Goal: Check status: Check status

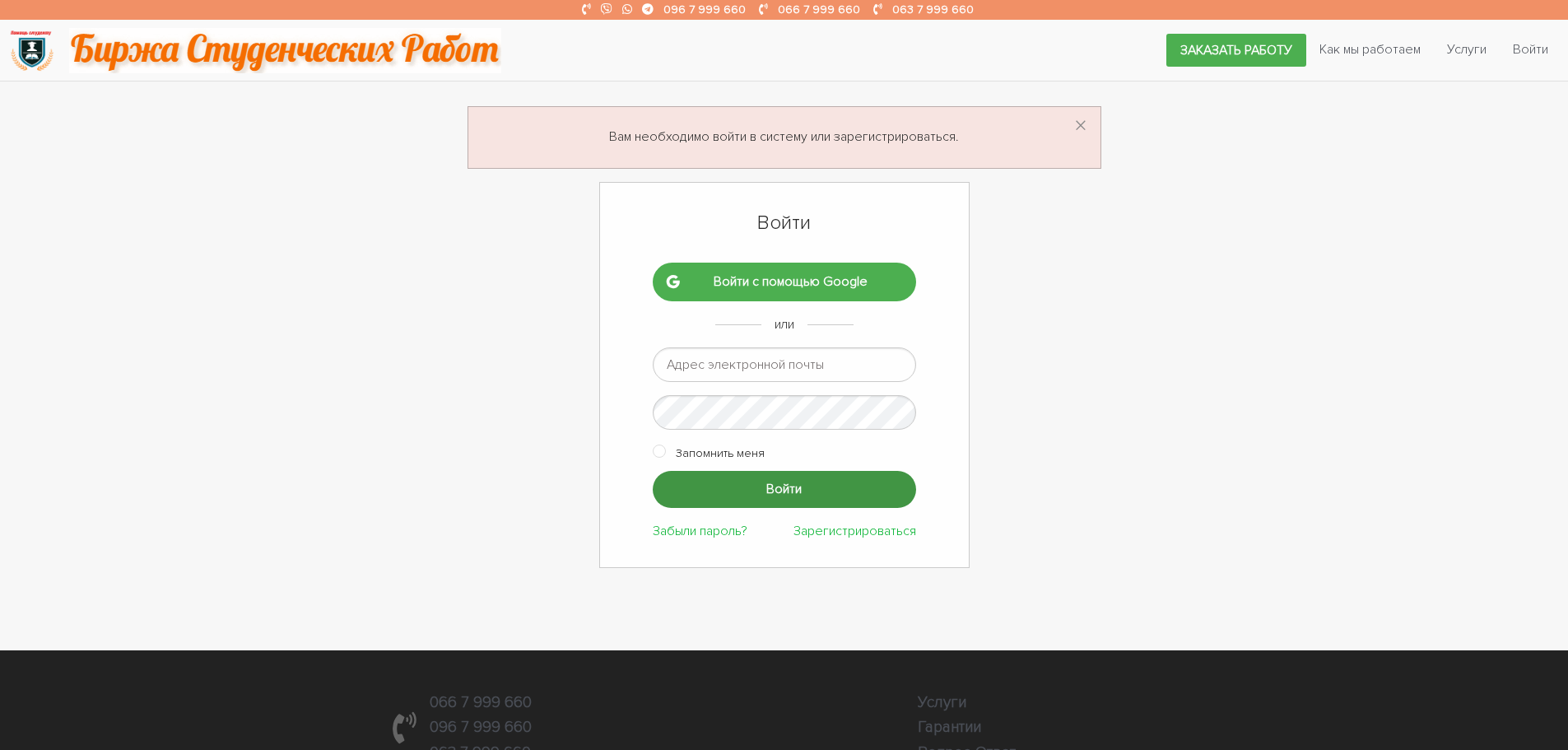
type input "[EMAIL_ADDRESS][DOMAIN_NAME]"
click at [745, 474] on input "Войти" at bounding box center [784, 489] width 263 height 37
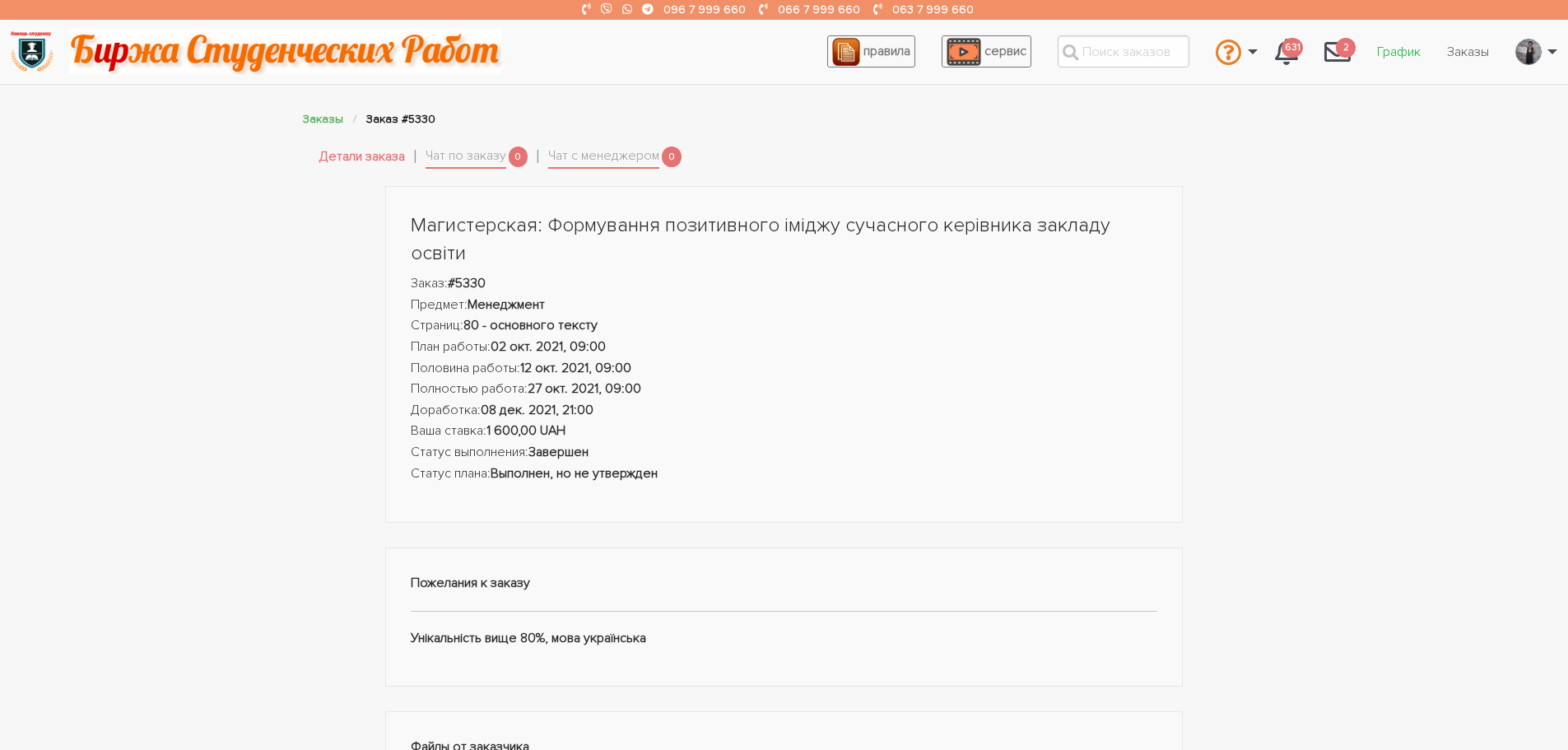
click at [1387, 50] on link "График" at bounding box center [1398, 51] width 70 height 31
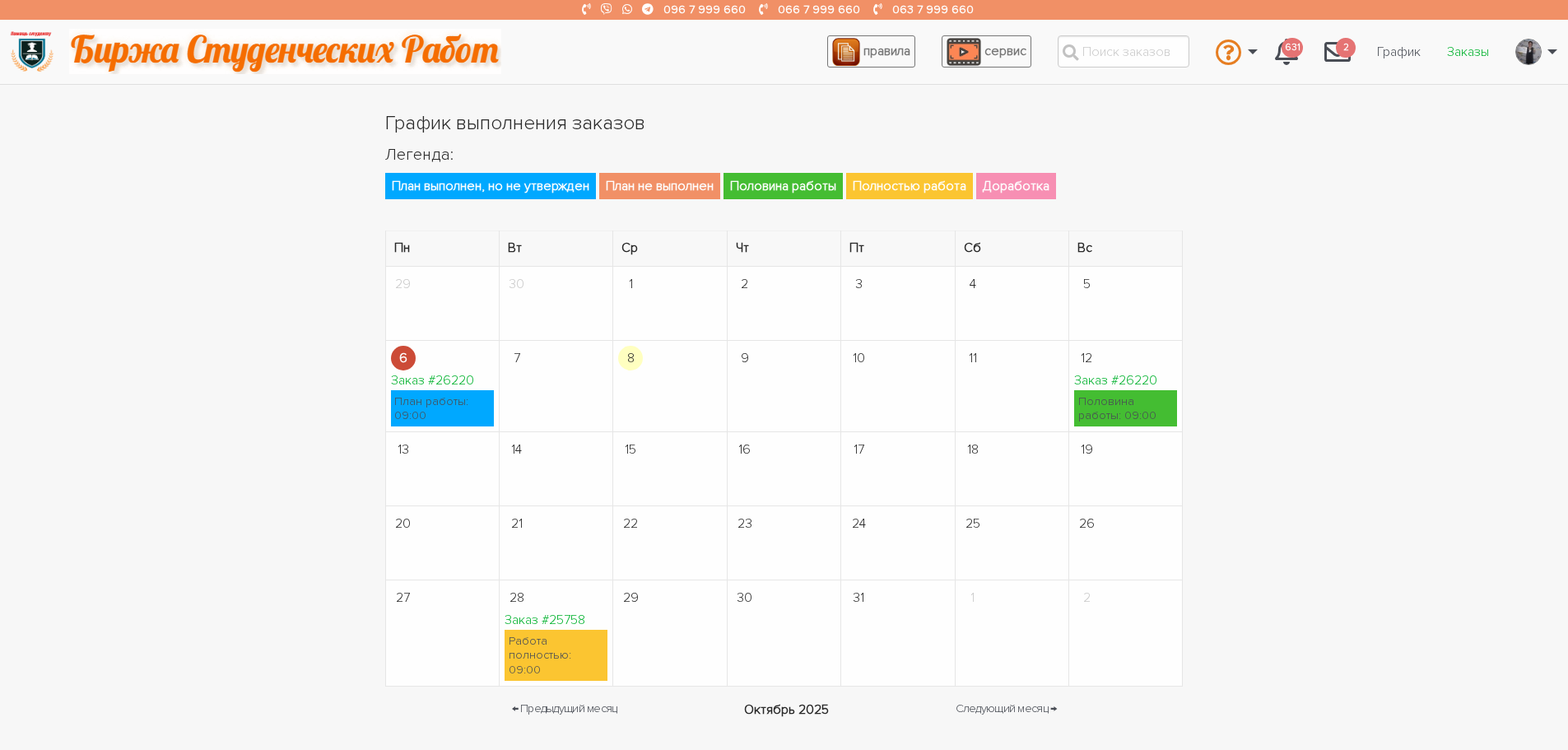
click at [1454, 55] on link "Заказы" at bounding box center [1467, 51] width 68 height 31
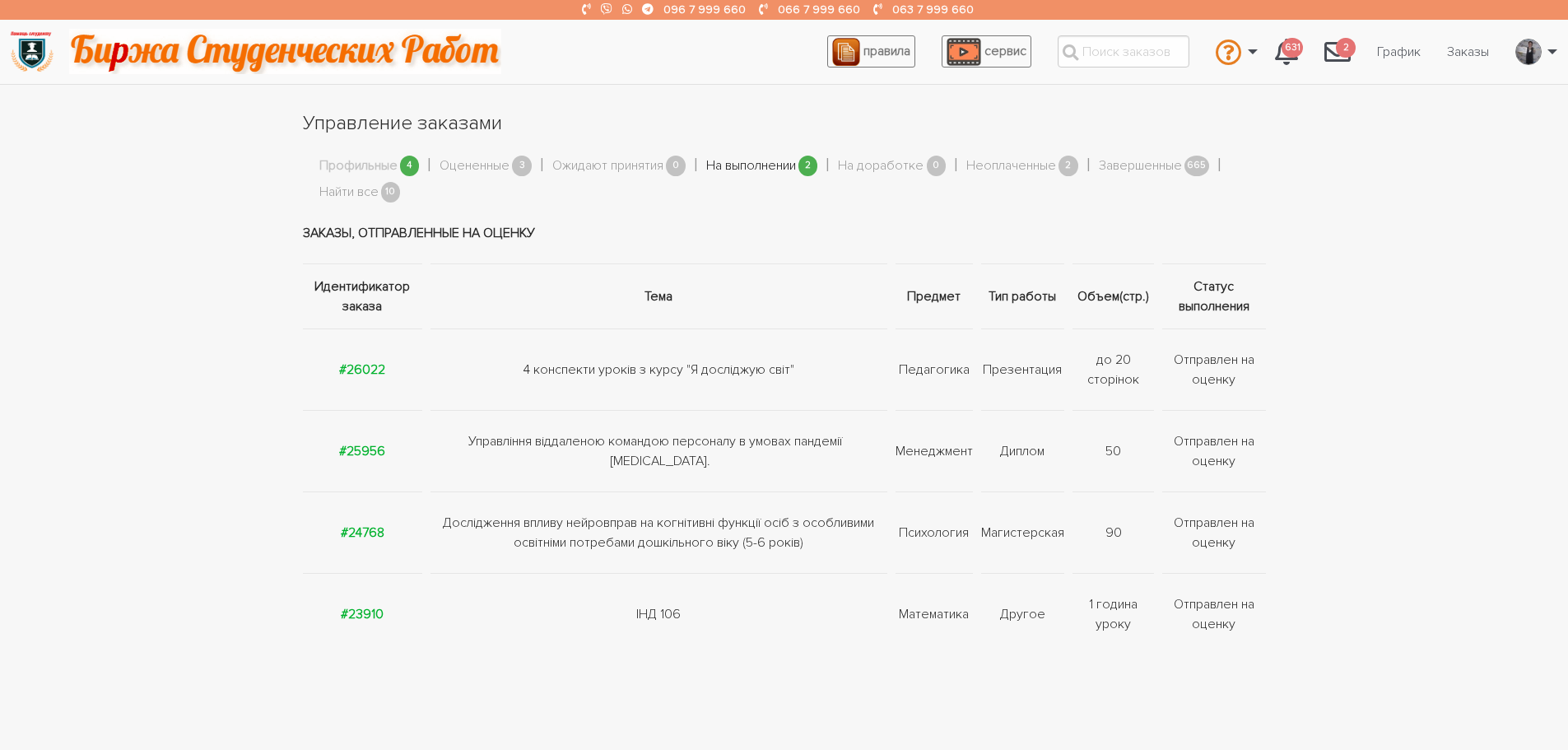
click at [721, 168] on link "На выполнении" at bounding box center [751, 166] width 90 height 22
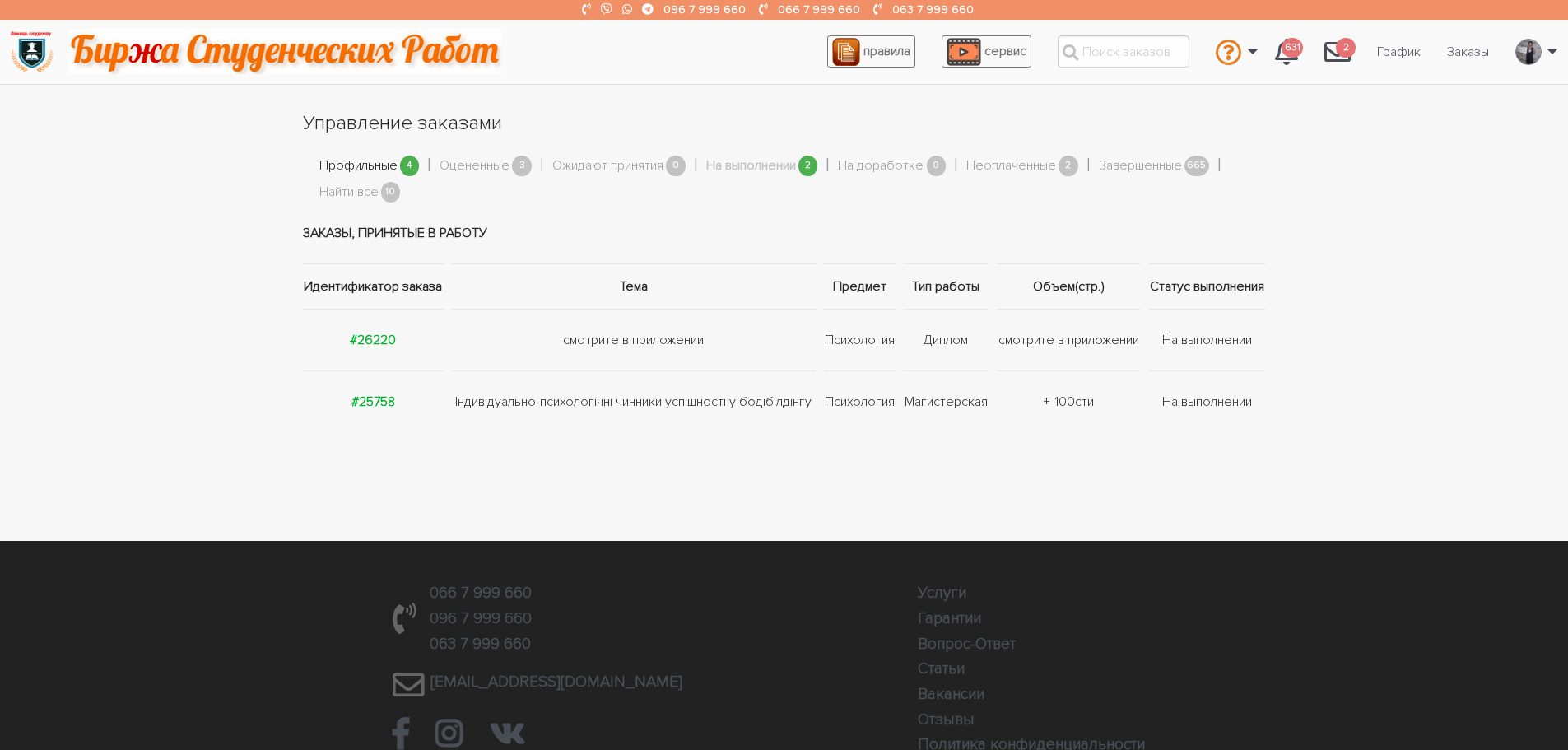
click at [356, 173] on link "Профильные" at bounding box center [358, 166] width 78 height 22
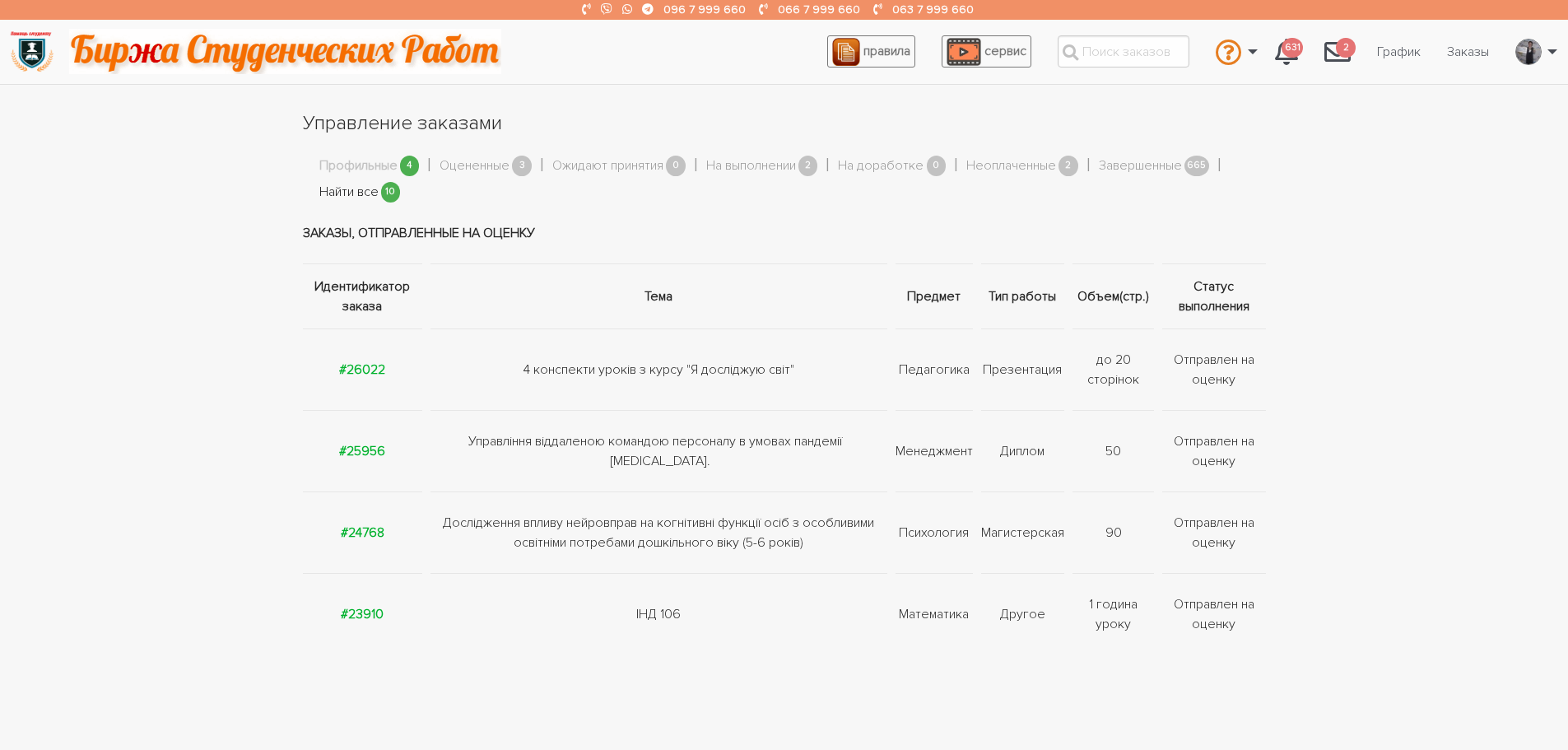
click at [329, 194] on link "Найти все" at bounding box center [349, 192] width 59 height 22
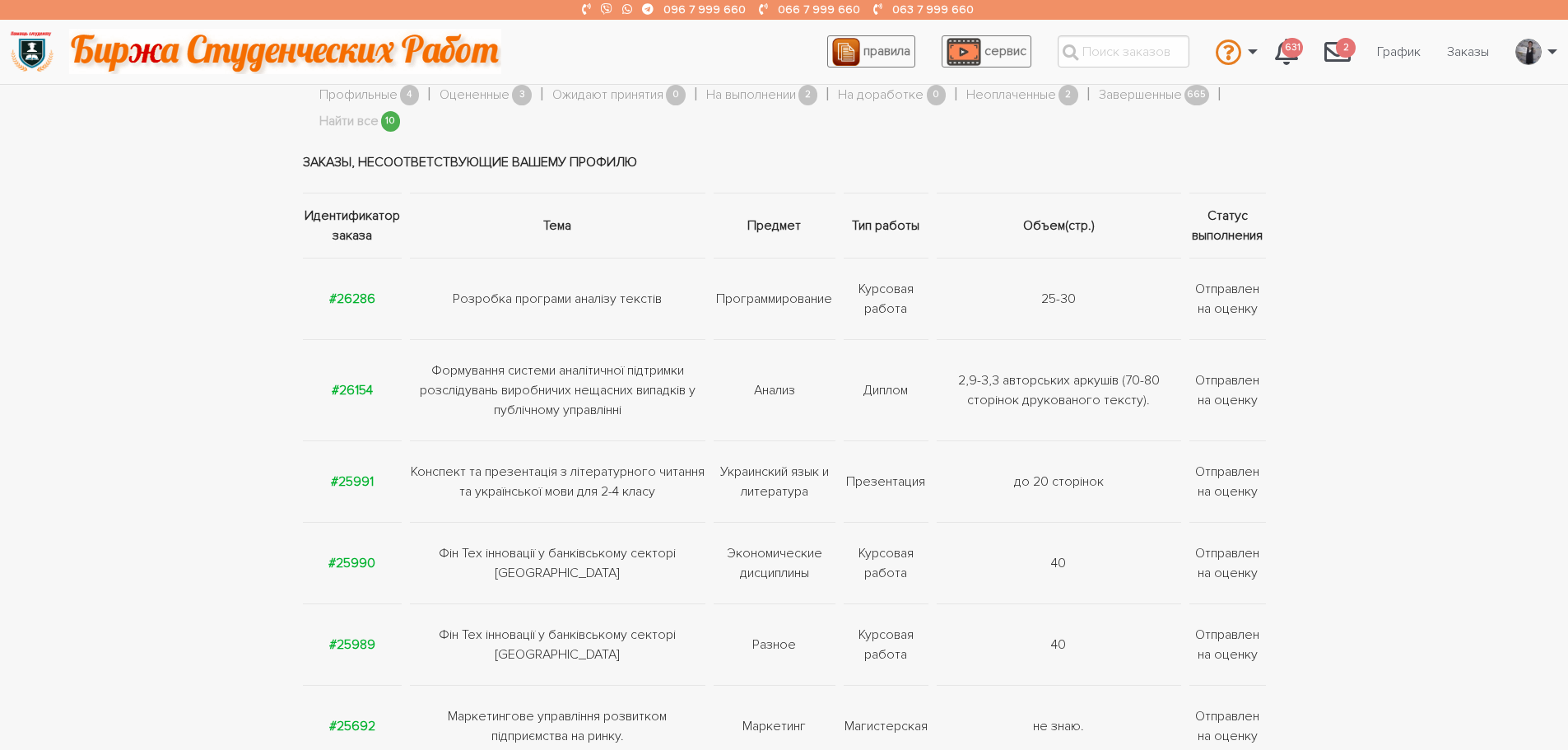
scroll to position [329, 0]
